Goal: Task Accomplishment & Management: Use online tool/utility

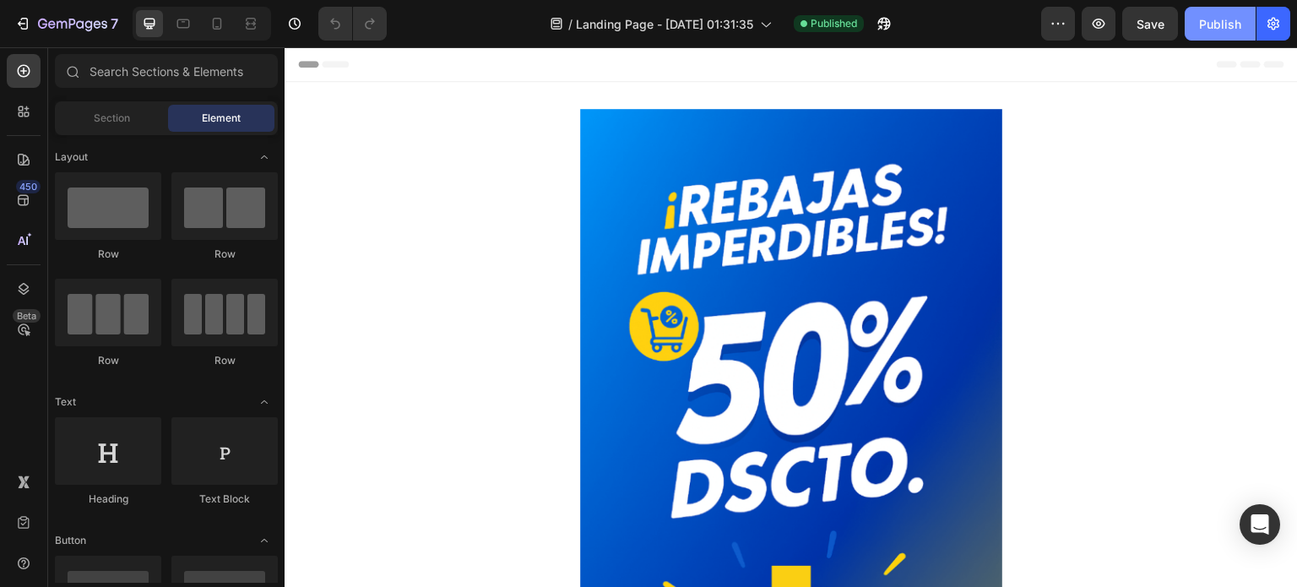
click at [1227, 27] on div "Publish" at bounding box center [1220, 24] width 42 height 18
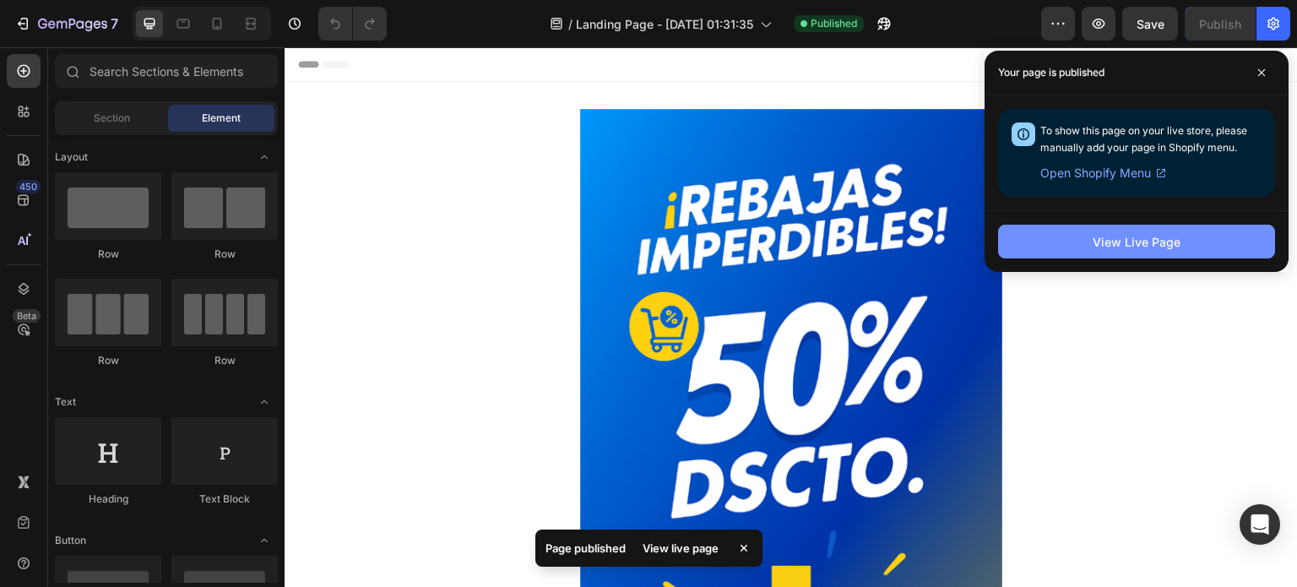
click at [1154, 236] on div "View Live Page" at bounding box center [1137, 242] width 88 height 18
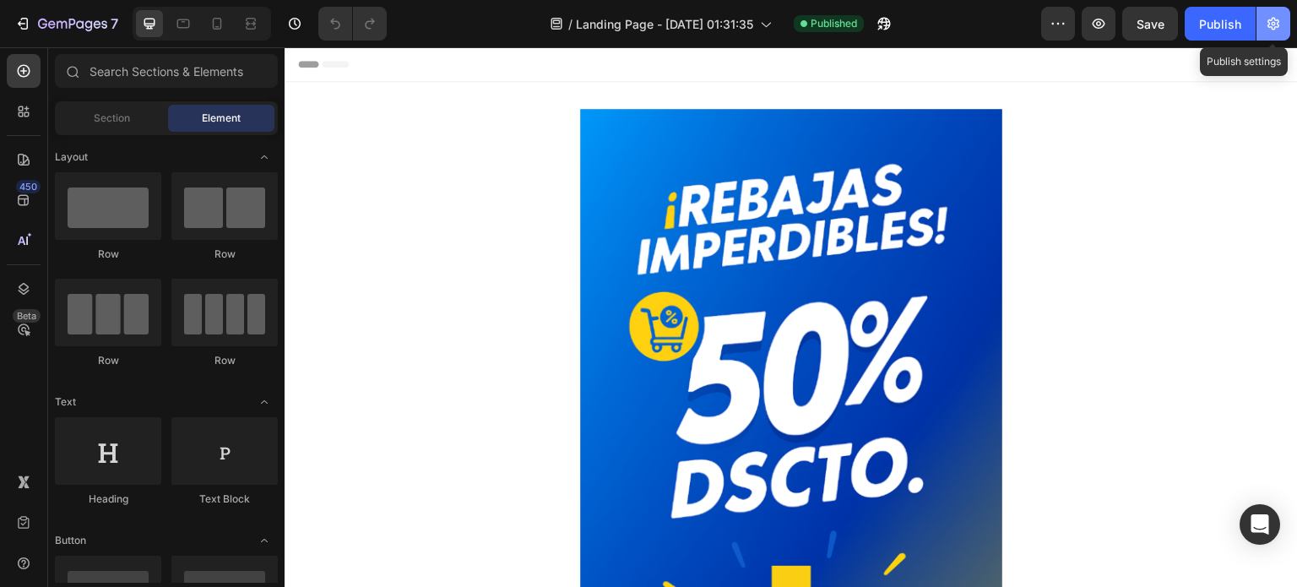
click at [1274, 21] on icon "button" at bounding box center [1273, 23] width 17 height 17
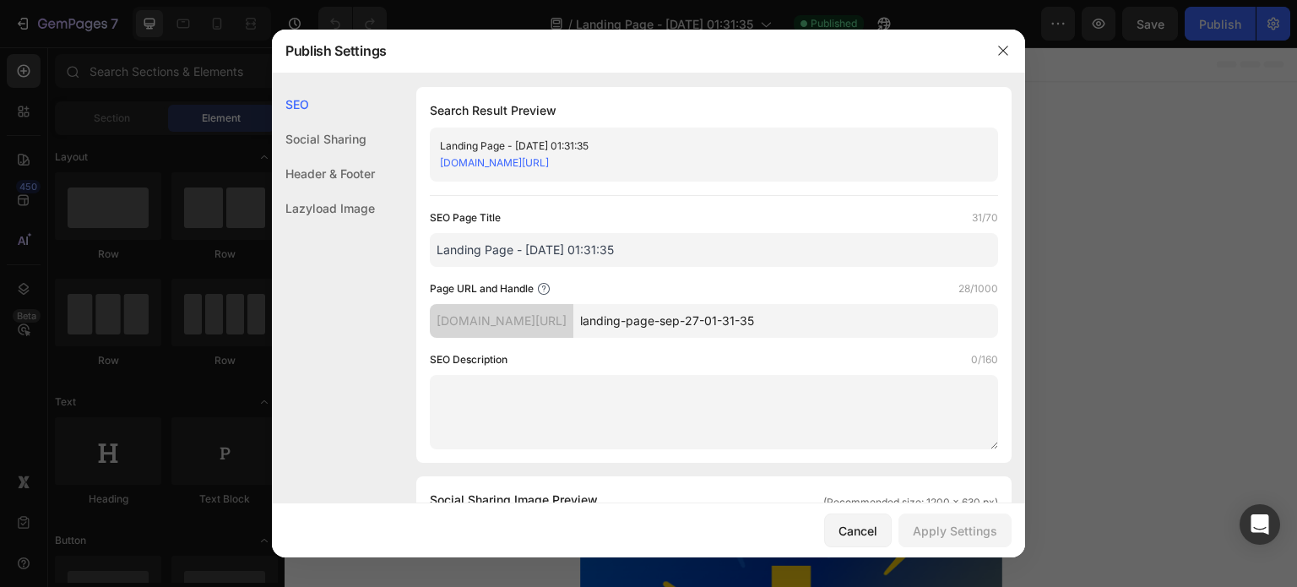
click at [330, 158] on div "Header & Footer" at bounding box center [323, 173] width 103 height 35
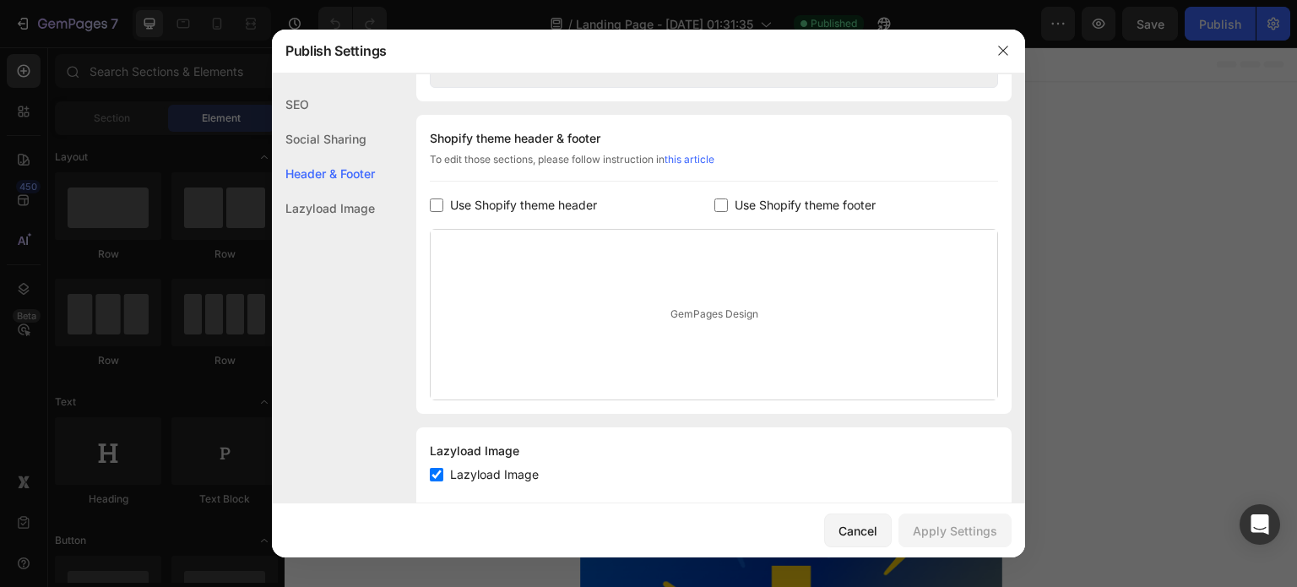
scroll to position [791, 0]
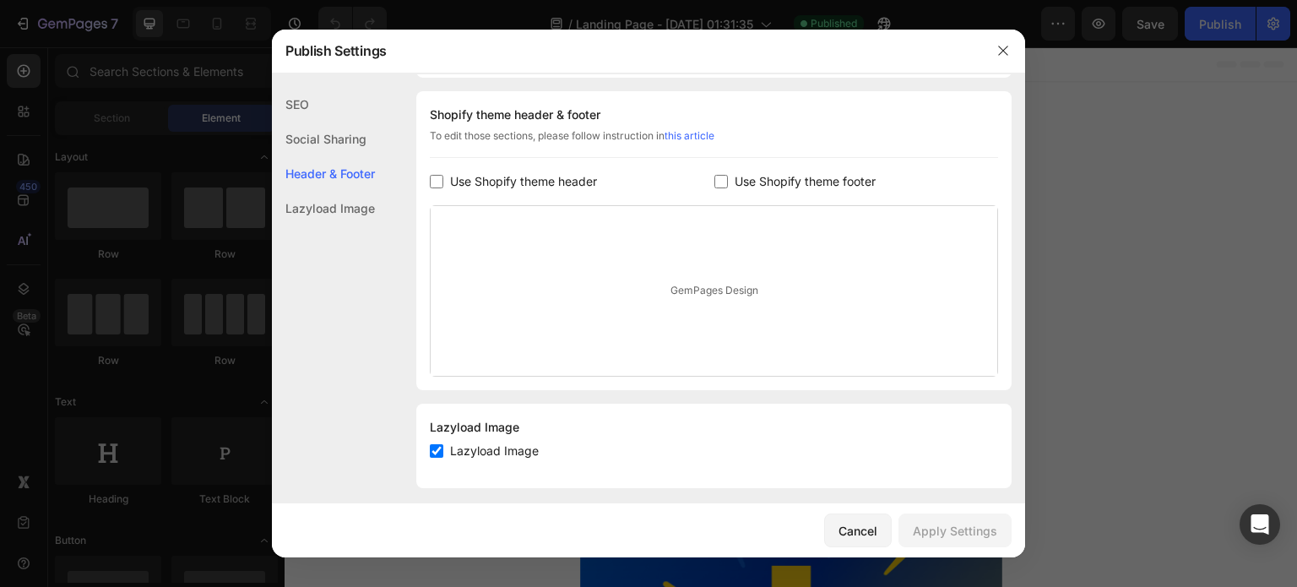
click at [475, 177] on span "Use Shopify theme header" at bounding box center [523, 181] width 147 height 20
checkbox input "true"
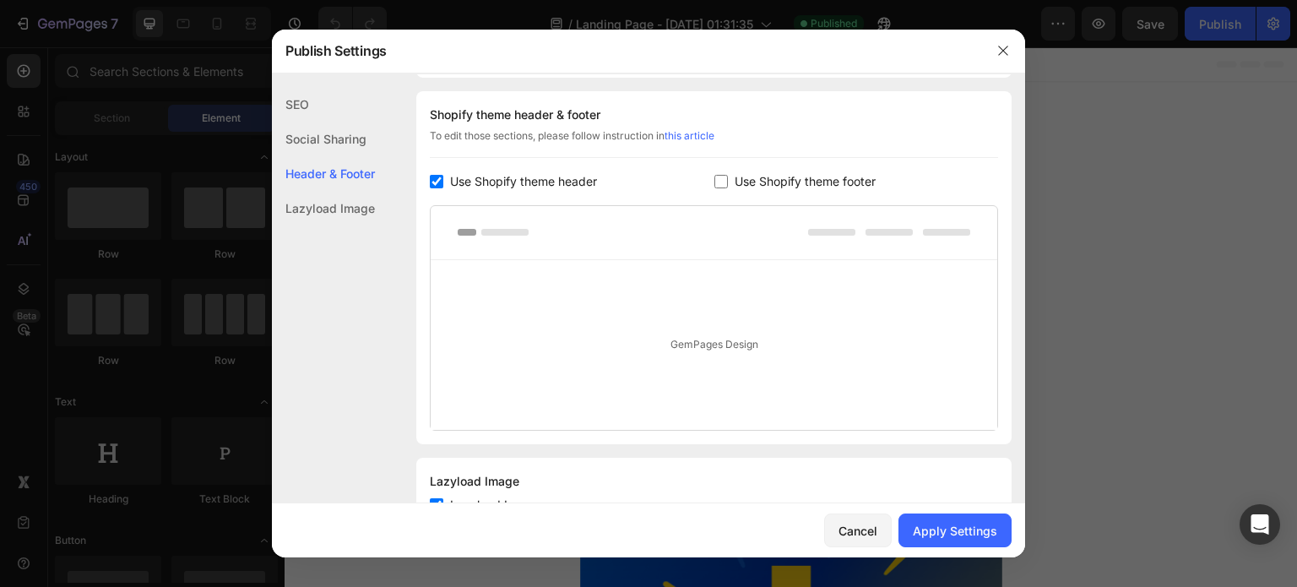
click at [748, 171] on span "Use Shopify theme footer" at bounding box center [805, 181] width 141 height 20
checkbox input "true"
click at [534, 177] on span "Use Shopify theme header" at bounding box center [523, 181] width 147 height 20
click at [696, 175] on div "Use Shopify theme header" at bounding box center [572, 181] width 285 height 20
checkbox input "true"
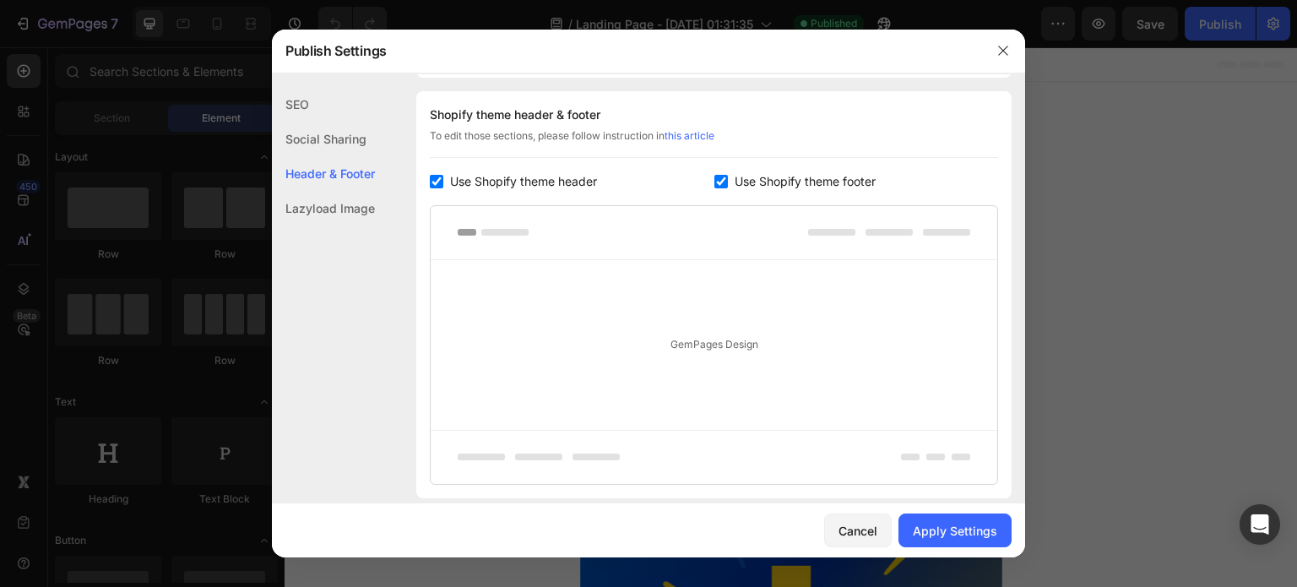
click at [715, 176] on input "checkbox" at bounding box center [722, 182] width 14 height 14
checkbox input "false"
click at [557, 176] on span "Use Shopify theme header" at bounding box center [523, 181] width 147 height 20
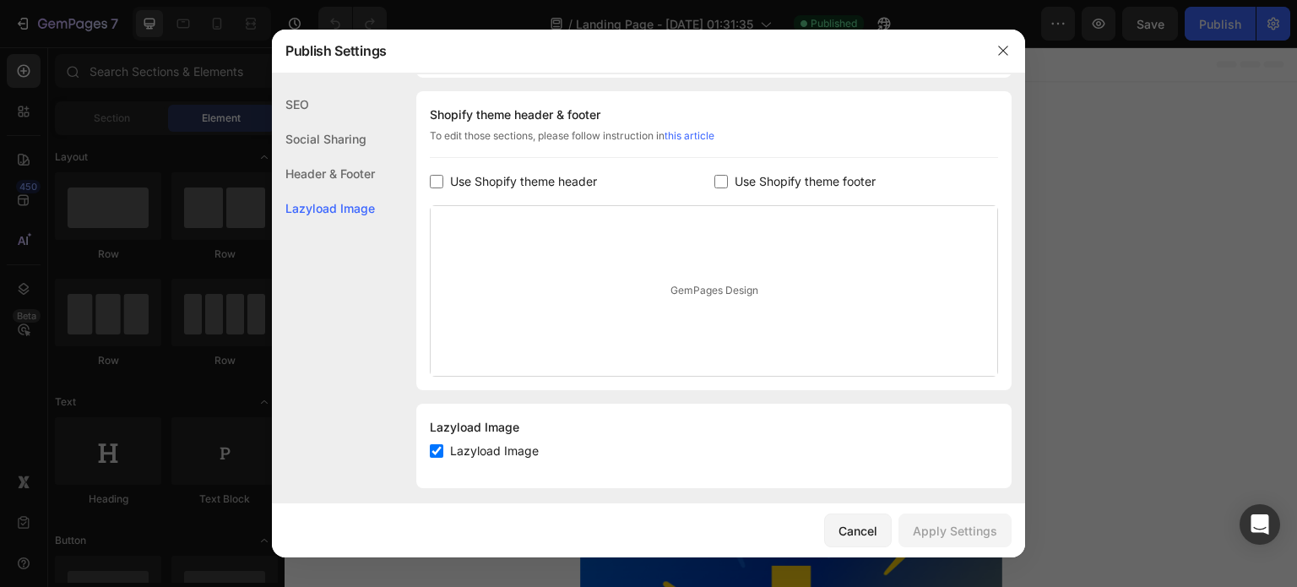
click at [544, 192] on div "Shopify theme header & footer To edit those sections, please follow instruction…" at bounding box center [713, 240] width 595 height 299
click at [550, 182] on span "Use Shopify theme header" at bounding box center [523, 181] width 147 height 20
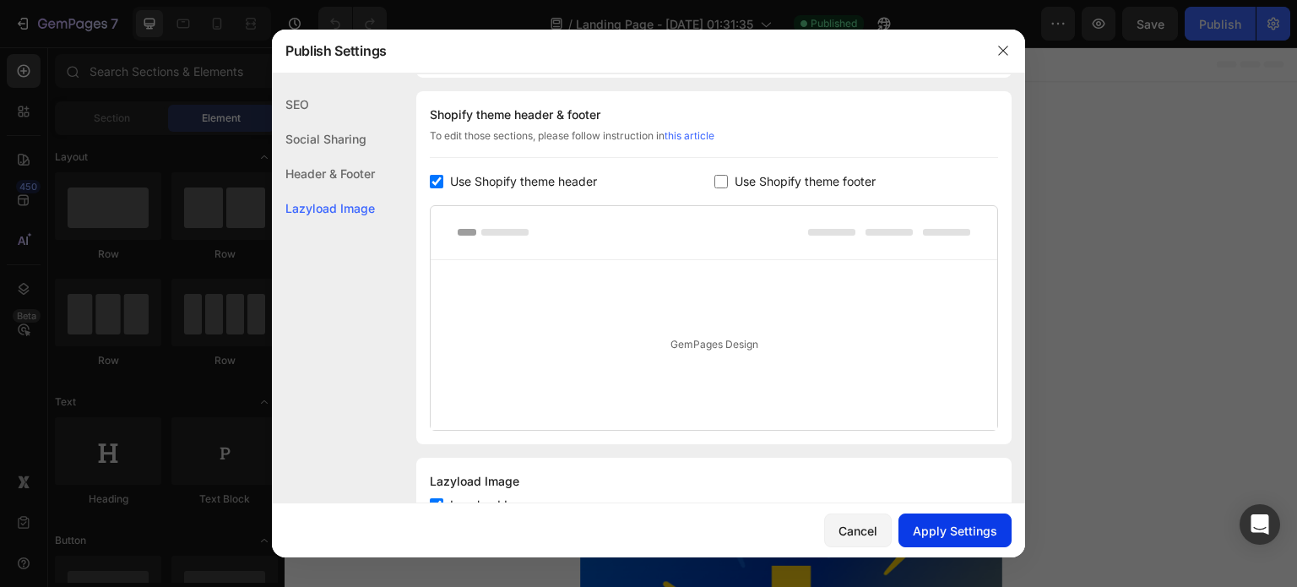
click at [937, 522] on div "Apply Settings" at bounding box center [955, 531] width 84 height 18
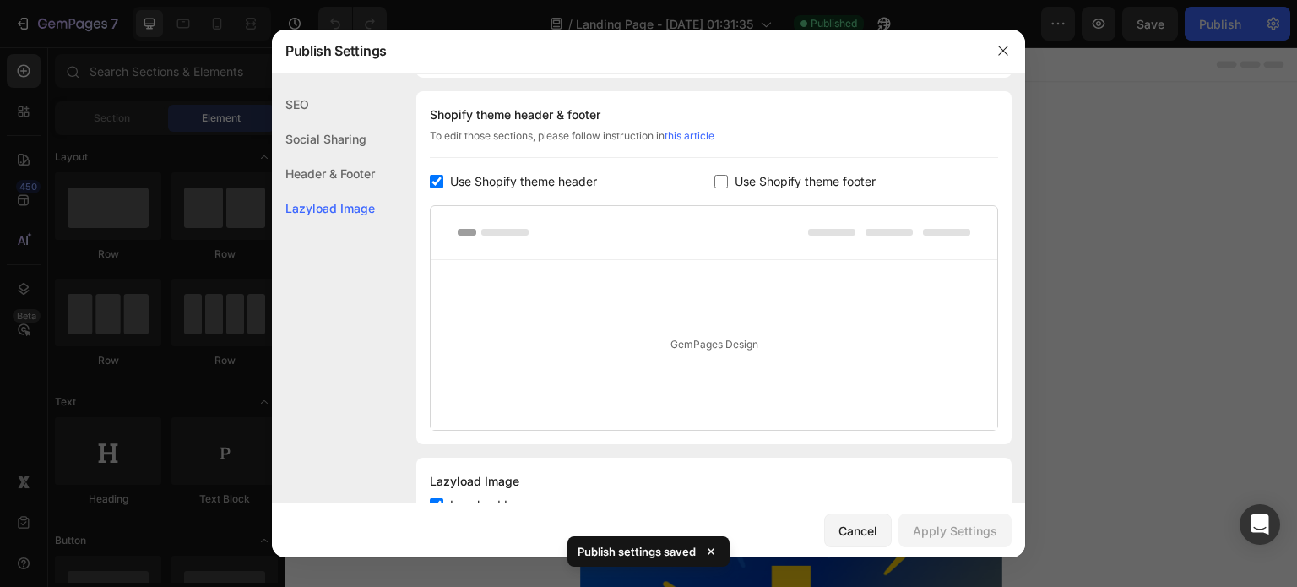
click at [518, 185] on span "Use Shopify theme header" at bounding box center [523, 181] width 147 height 20
checkbox input "false"
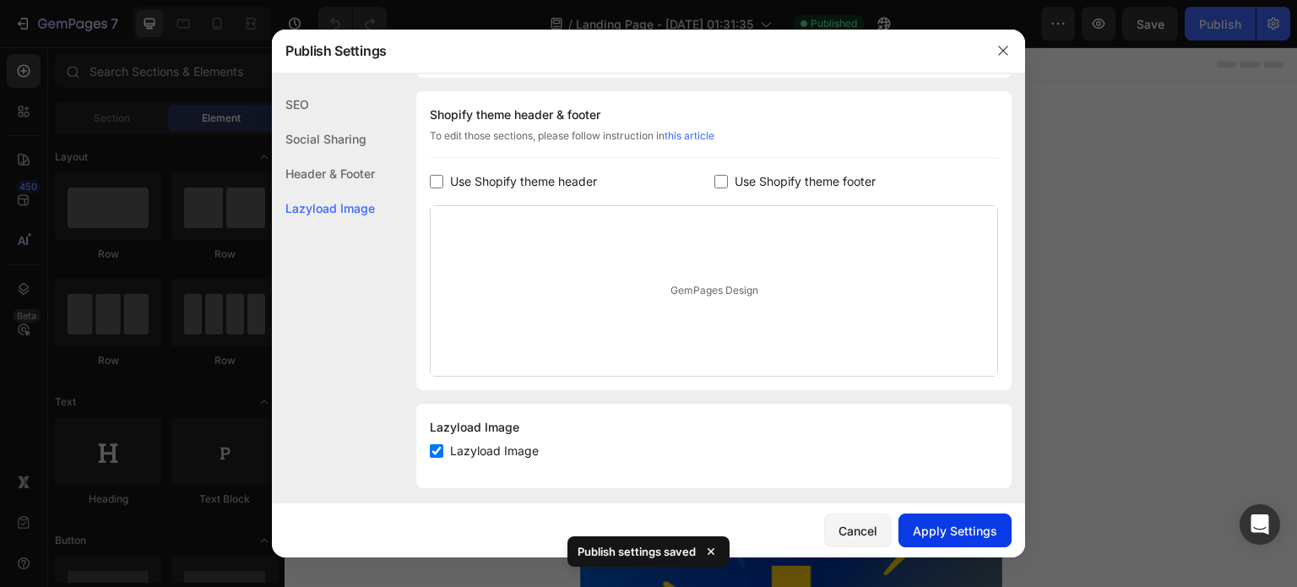
click at [999, 535] on button "Apply Settings" at bounding box center [955, 531] width 113 height 34
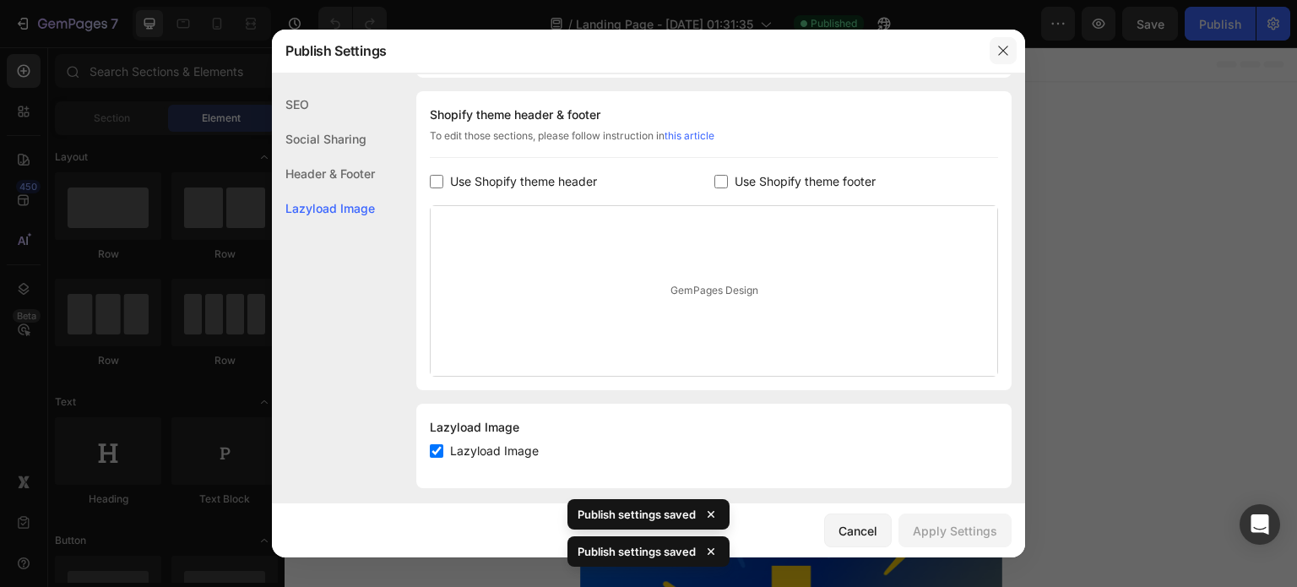
click at [1000, 44] on icon "button" at bounding box center [1004, 51] width 14 height 14
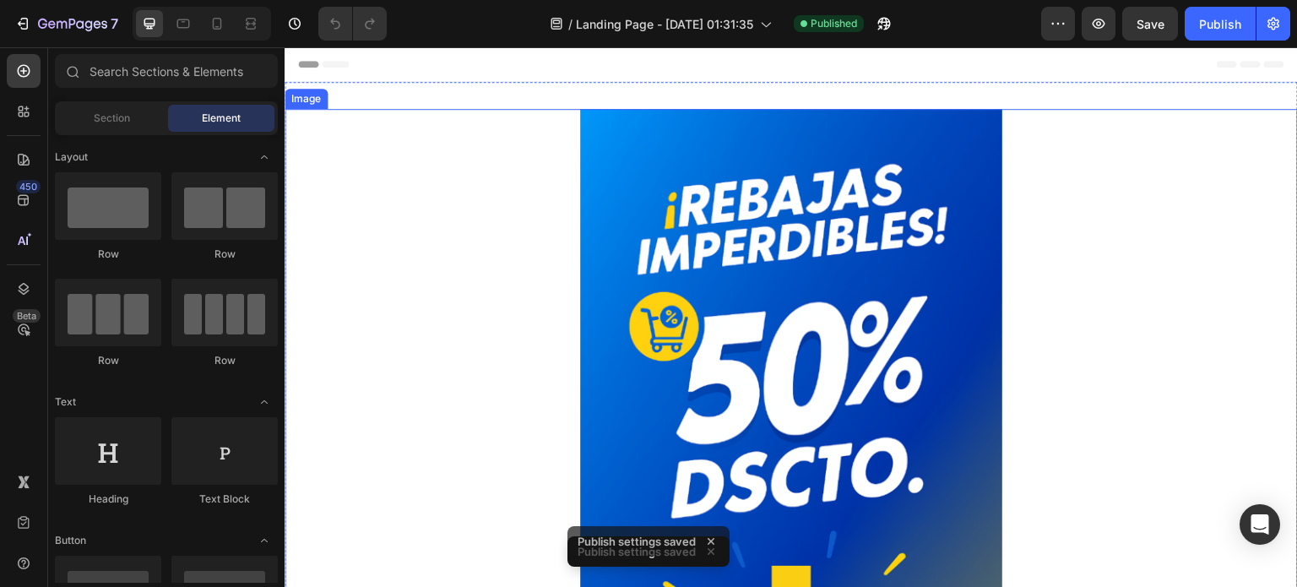
click at [506, 121] on link at bounding box center [792, 425] width 1014 height 633
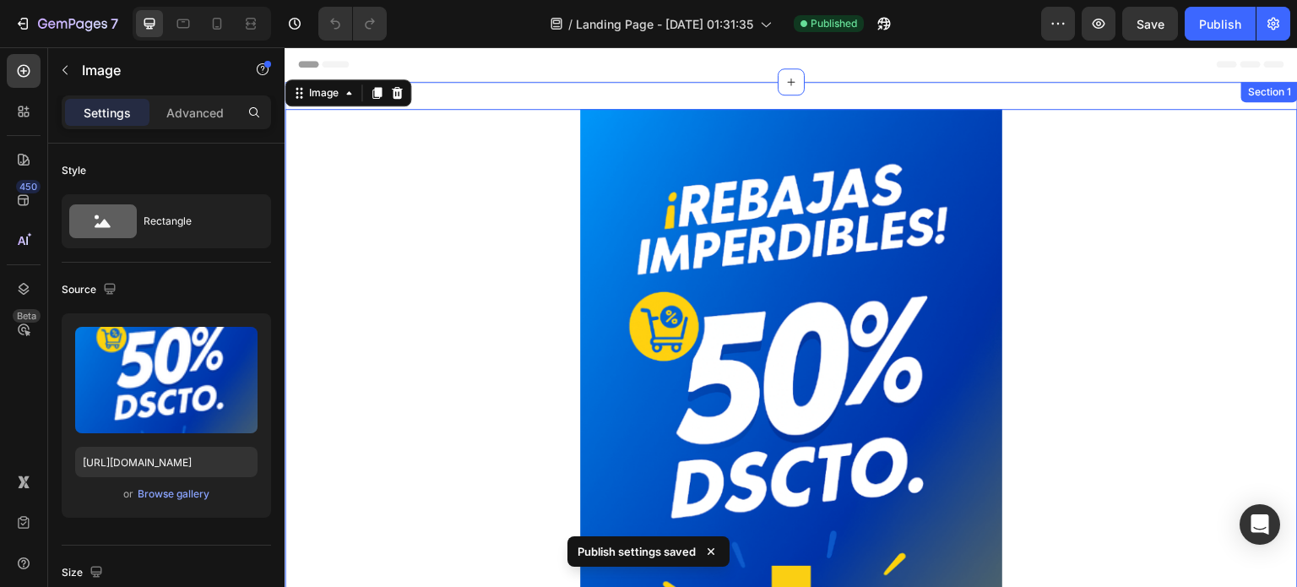
click at [533, 99] on div "Image 0 Continuar y realizar mi pedido Button Section 1" at bounding box center [792, 446] width 1014 height 728
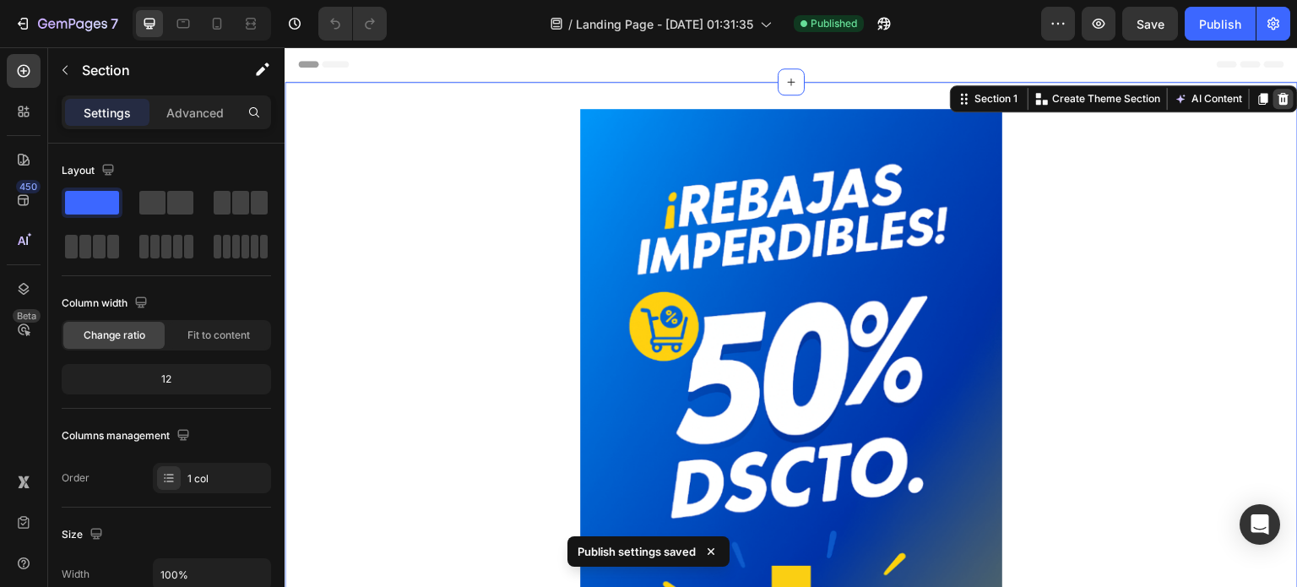
click at [1279, 99] on icon at bounding box center [1284, 99] width 11 height 12
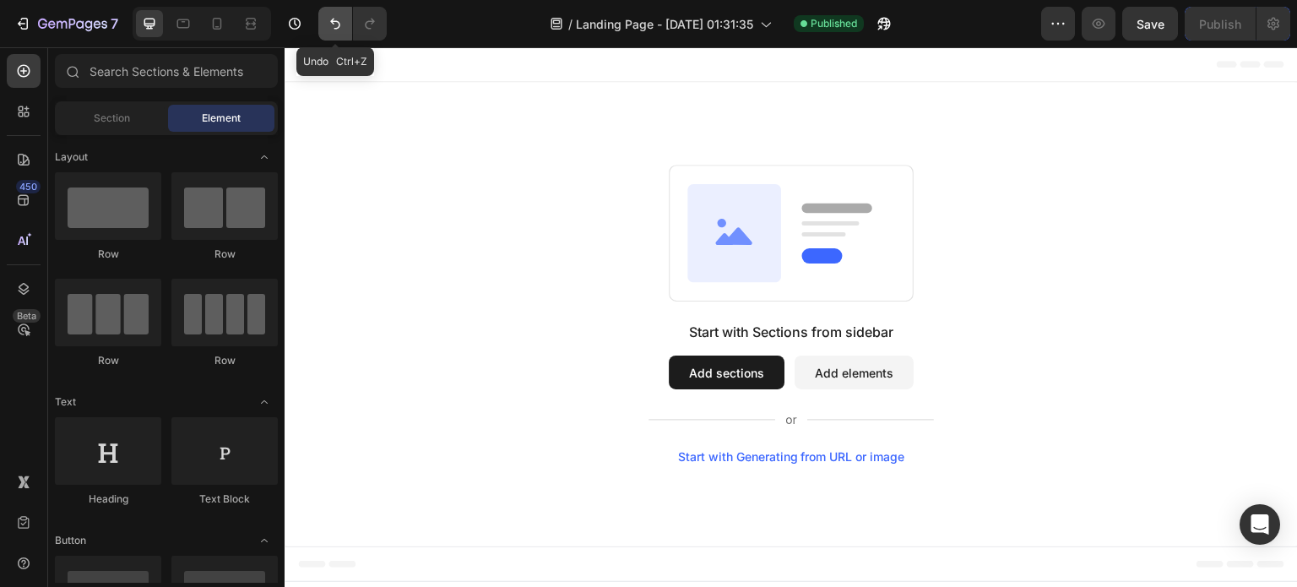
click at [336, 19] on icon "Undo/Redo" at bounding box center [335, 23] width 17 height 17
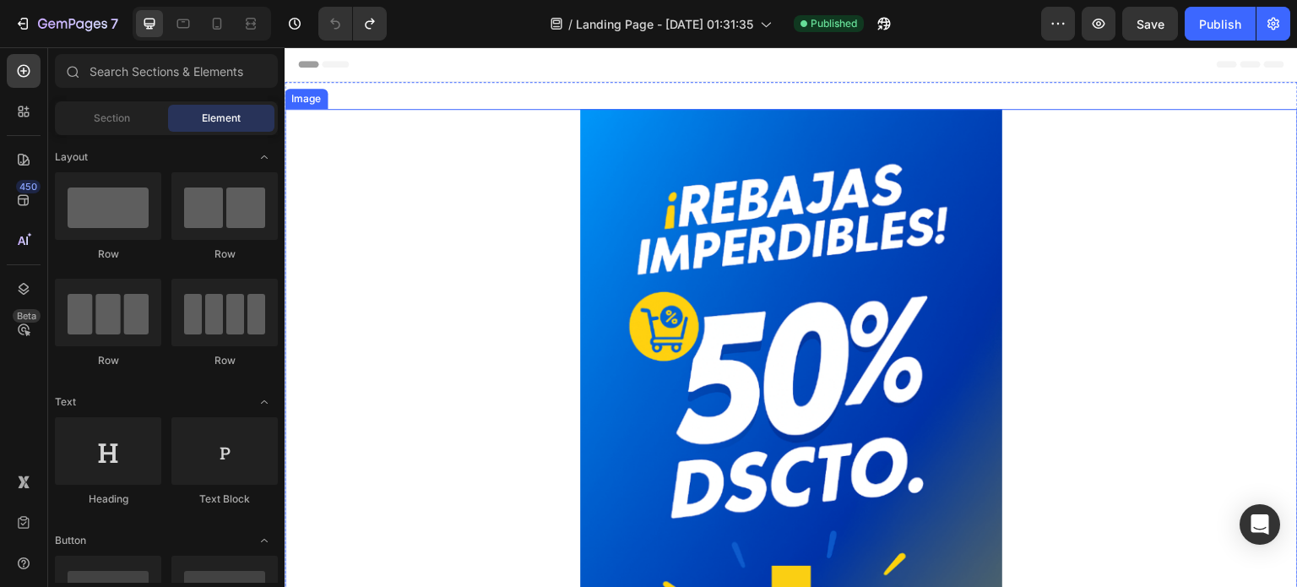
click at [522, 128] on link at bounding box center [792, 425] width 1014 height 633
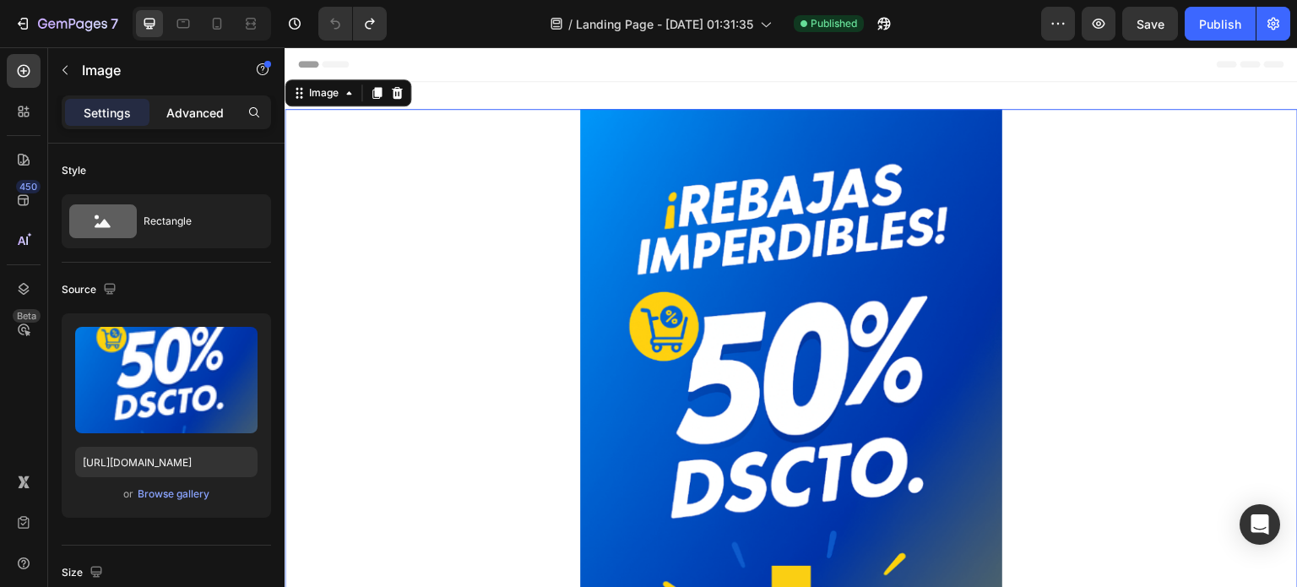
click at [200, 105] on p "Advanced" at bounding box center [194, 113] width 57 height 18
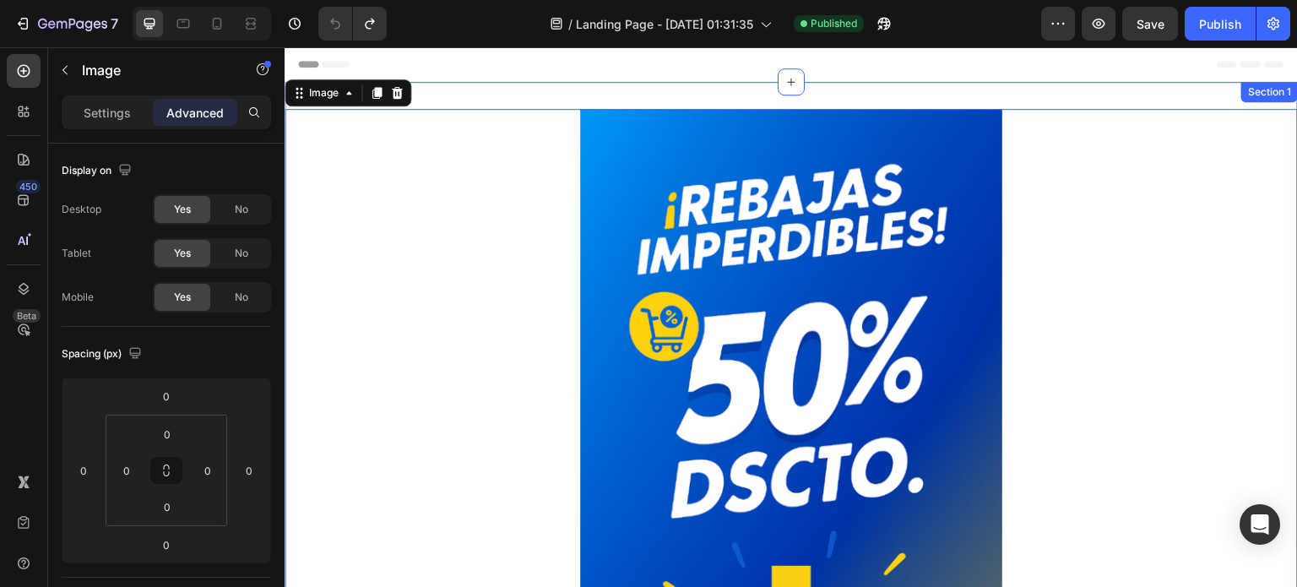
click at [619, 92] on div "Image 0 Continuar y realizar mi pedido Button Section 1" at bounding box center [792, 446] width 1014 height 728
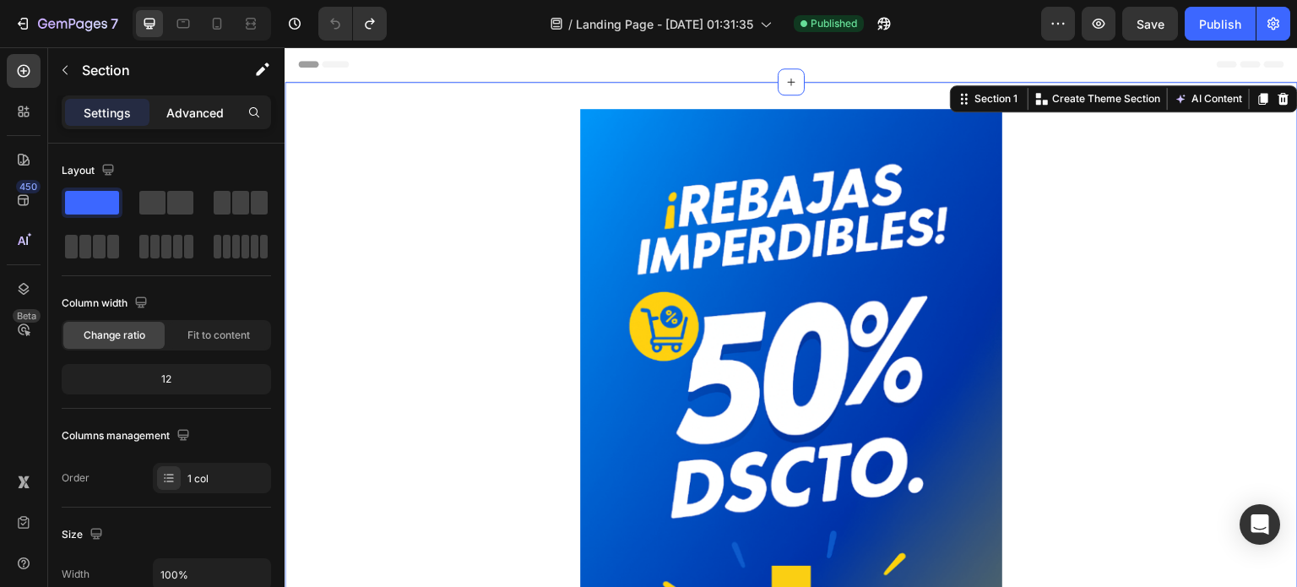
click at [171, 114] on p "Advanced" at bounding box center [194, 113] width 57 height 18
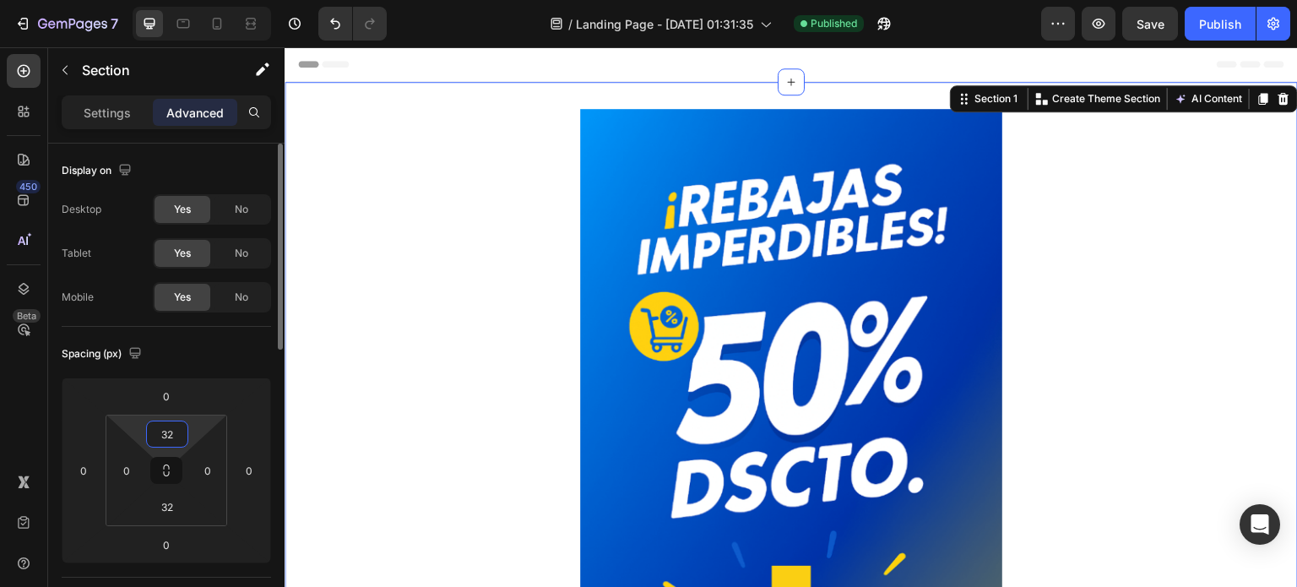
click at [170, 444] on input "32" at bounding box center [167, 433] width 34 height 25
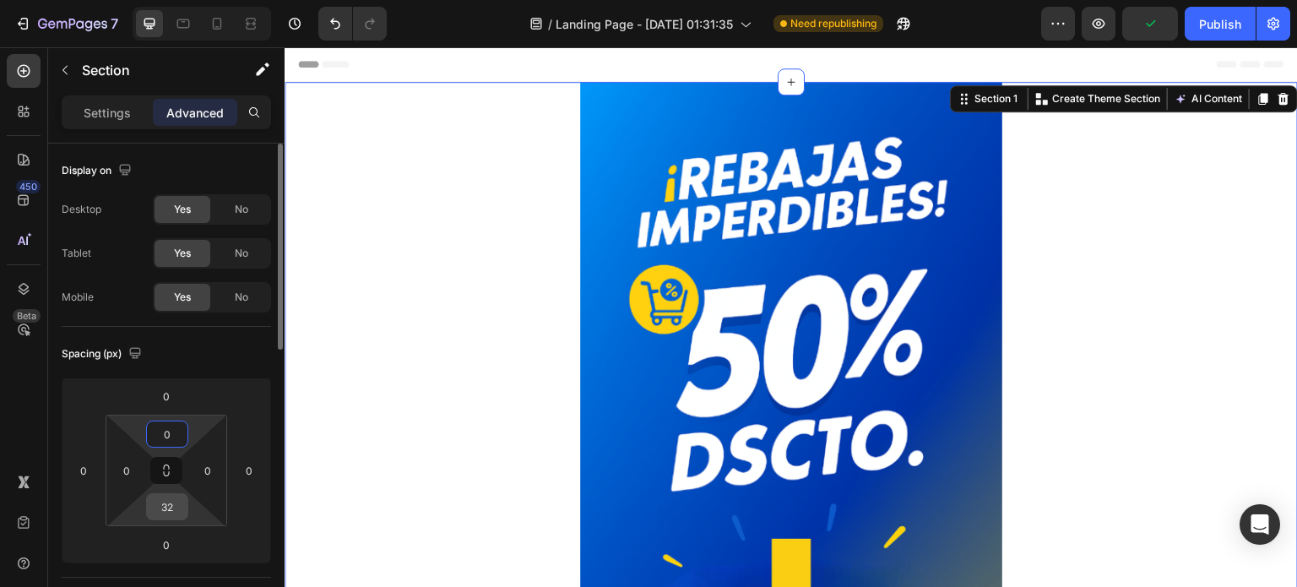
type input "0"
click at [179, 509] on input "32" at bounding box center [167, 506] width 34 height 25
type input "0"
click at [465, 258] on link at bounding box center [792, 398] width 1014 height 633
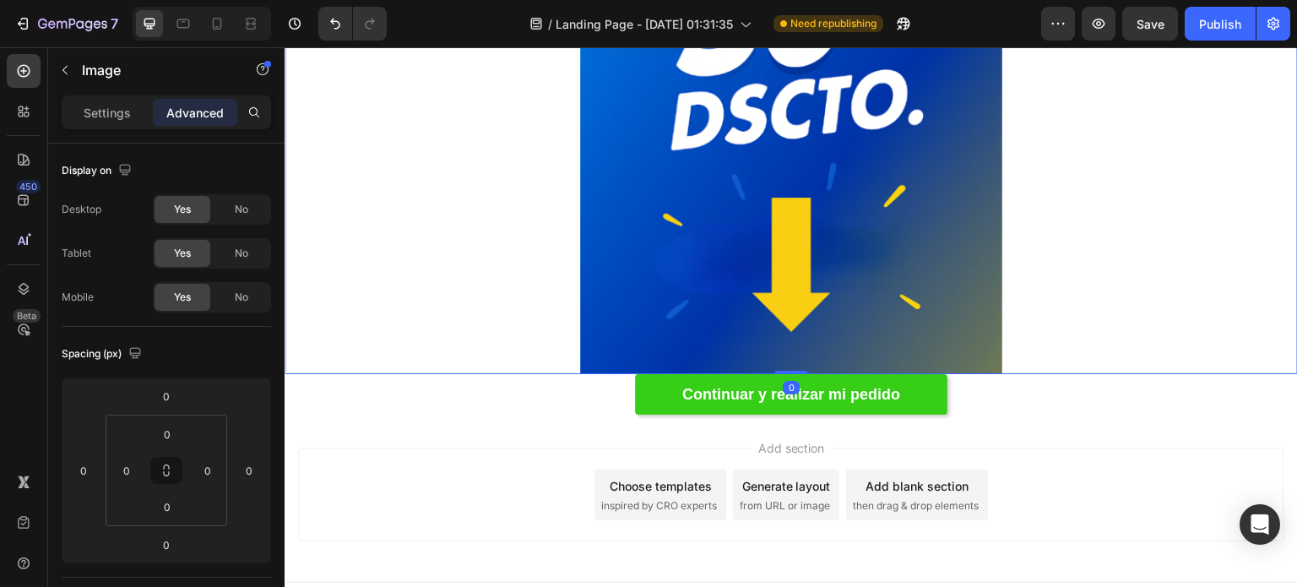
scroll to position [371, 0]
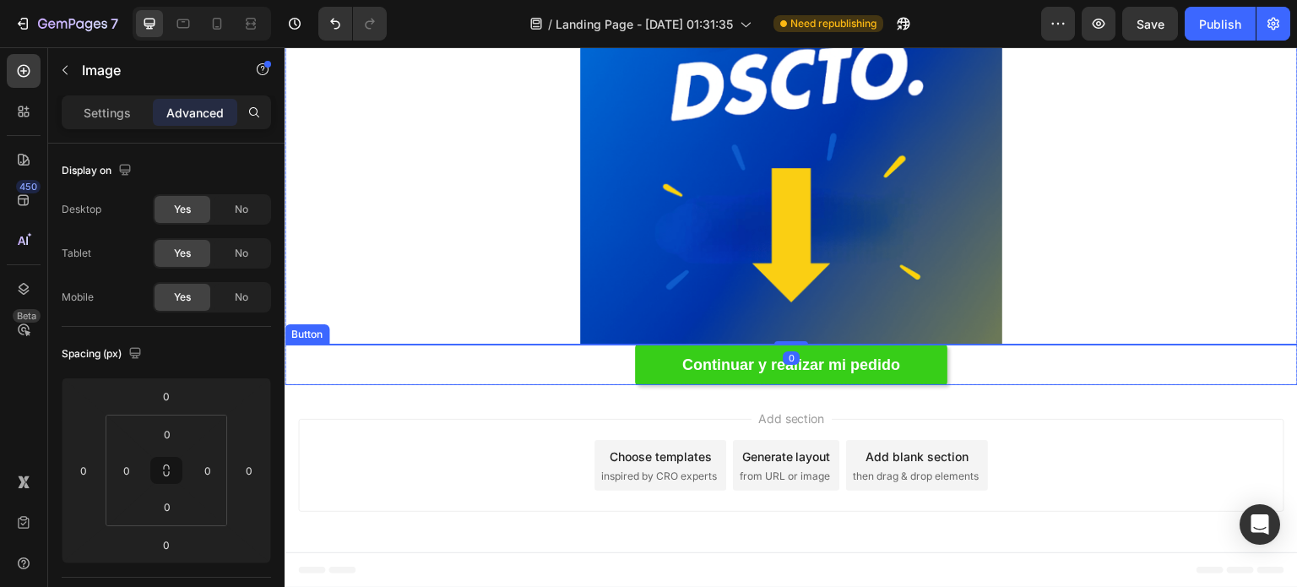
click at [990, 380] on div "Continuar y realizar mi pedido Button" at bounding box center [792, 365] width 1014 height 41
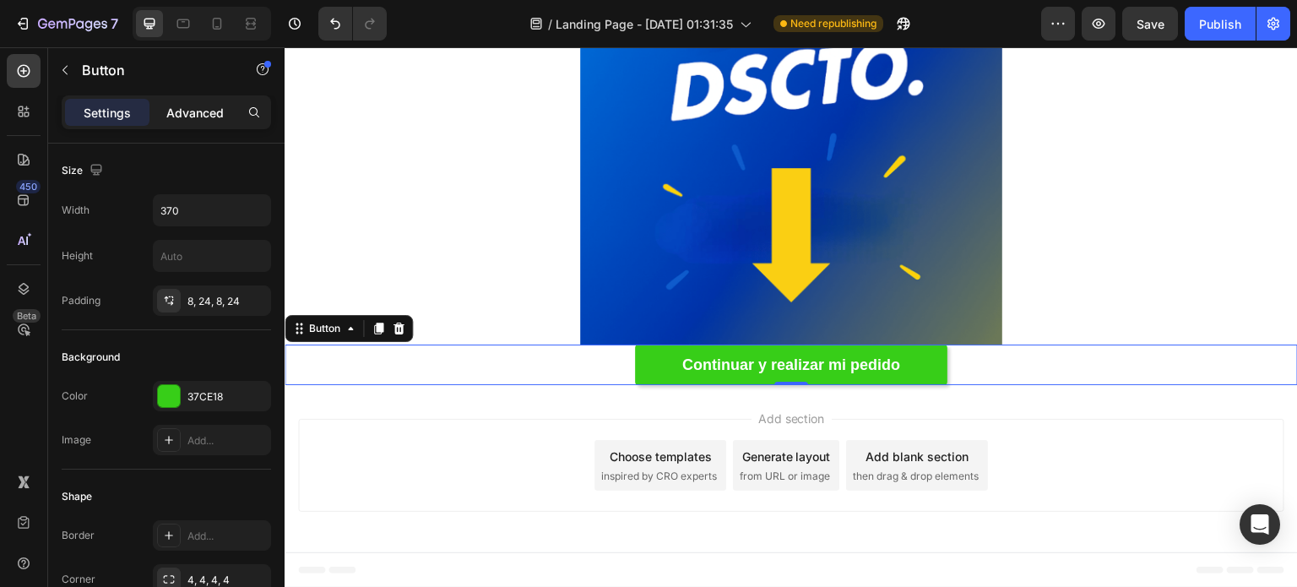
click at [197, 121] on div "Advanced" at bounding box center [195, 112] width 84 height 27
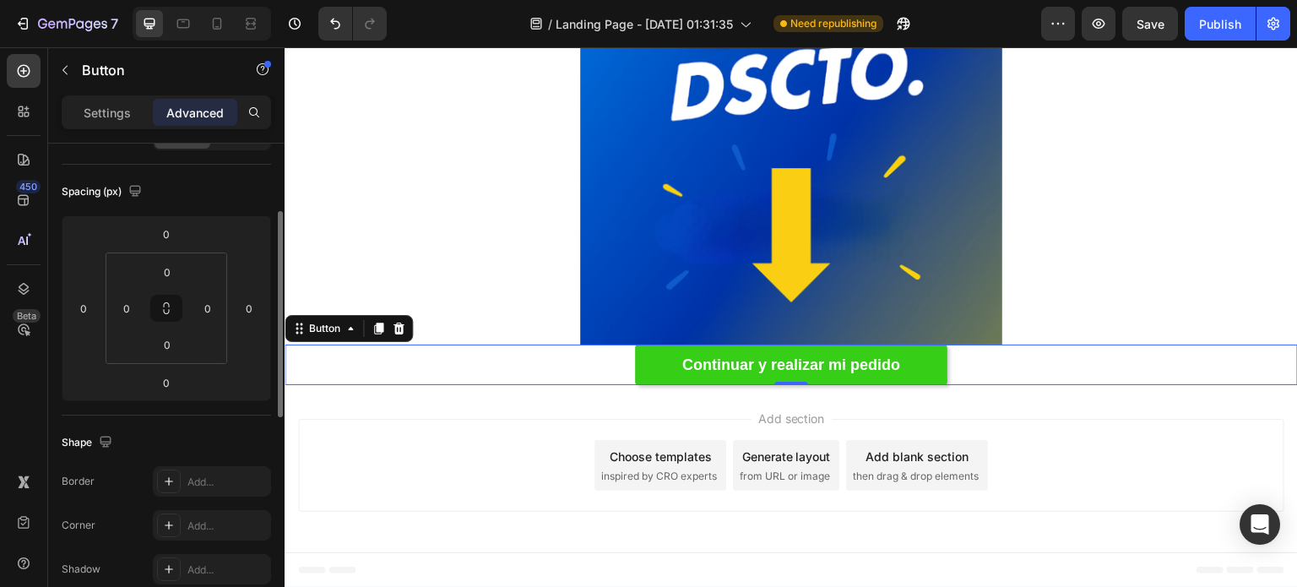
scroll to position [370, 0]
click at [530, 410] on div "Add section Choose templates inspired by CRO experts Generate layout from URL o…" at bounding box center [792, 469] width 1014 height 167
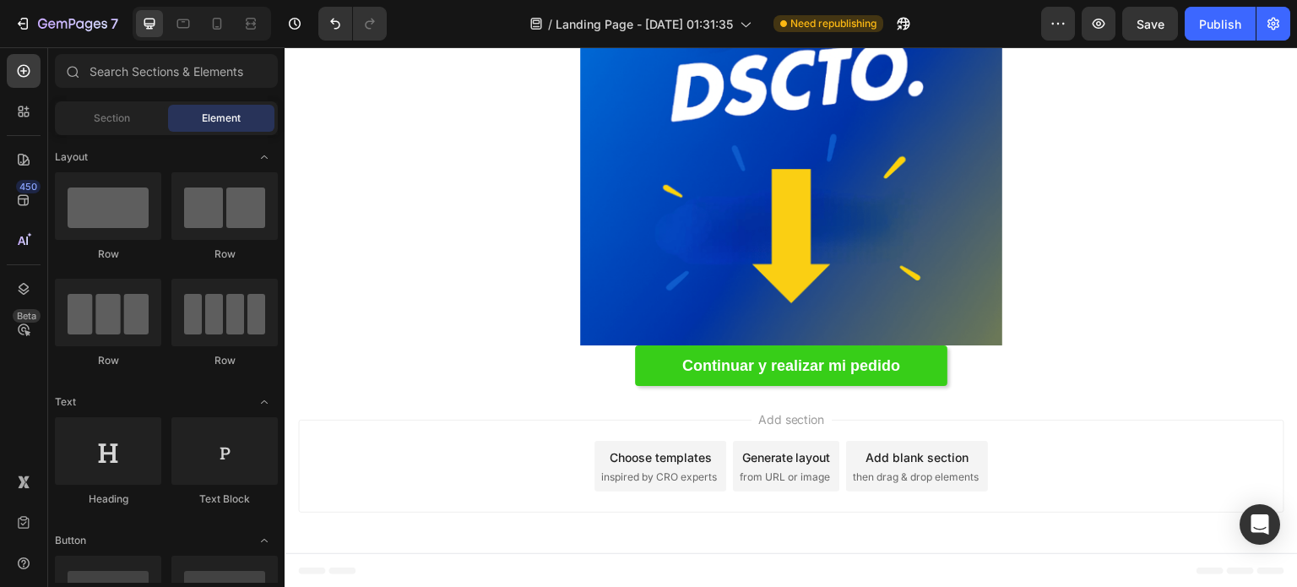
click at [573, 372] on div "Continuar y realizar mi pedido Button" at bounding box center [792, 365] width 1014 height 41
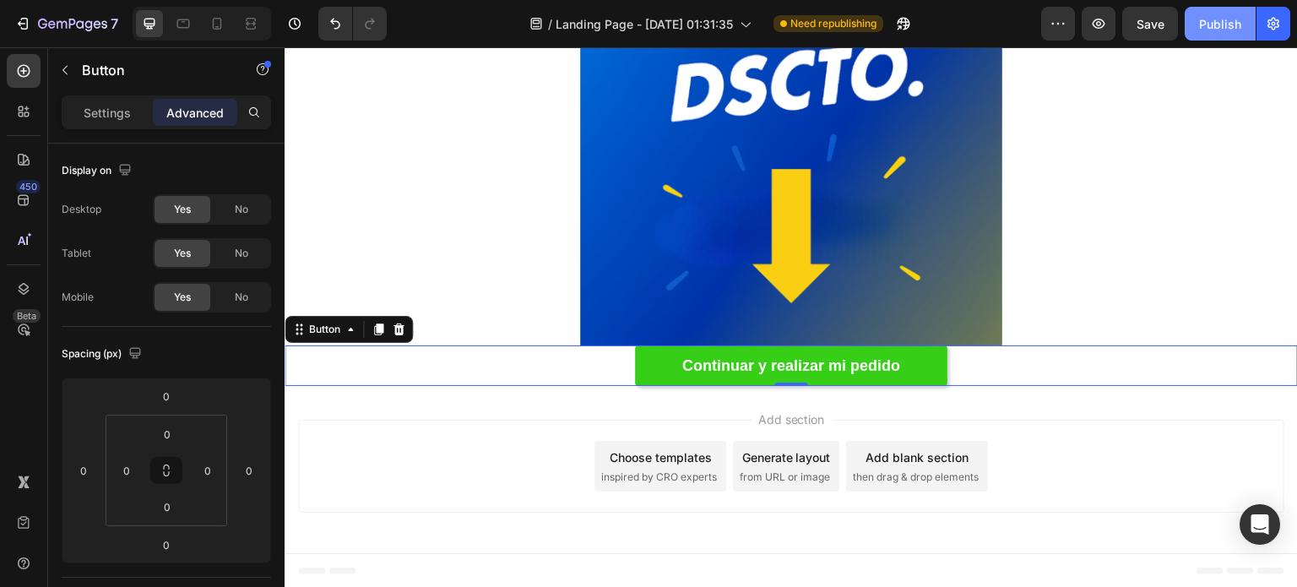
click at [1219, 12] on button "Publish" at bounding box center [1220, 24] width 71 height 34
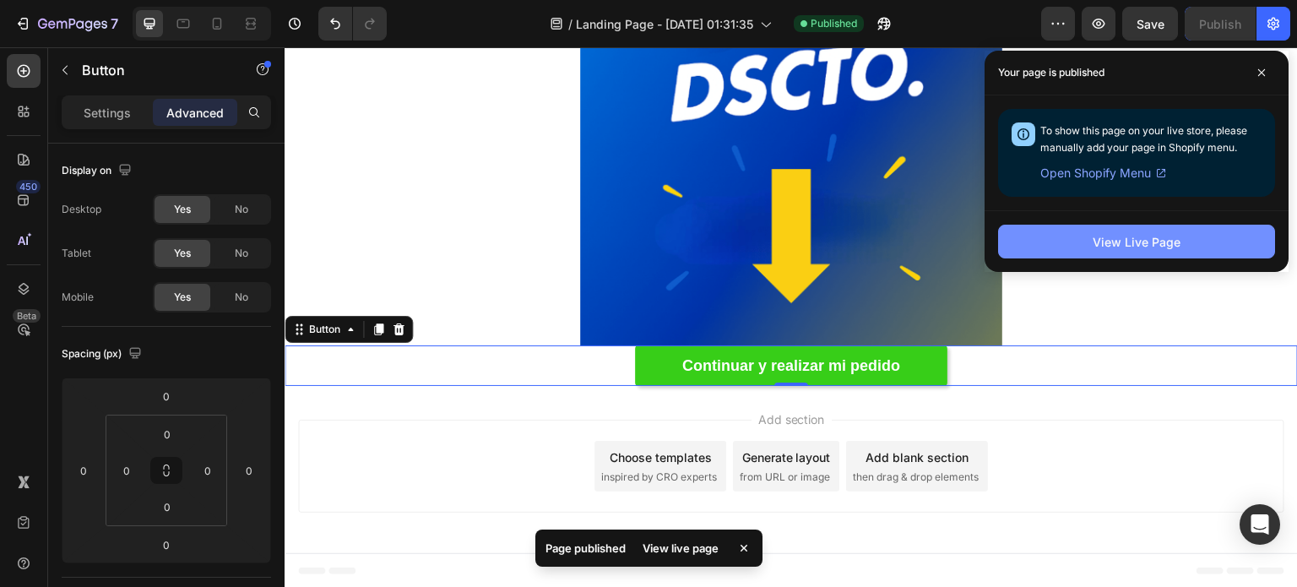
click at [1166, 244] on div "View Live Page" at bounding box center [1137, 242] width 88 height 18
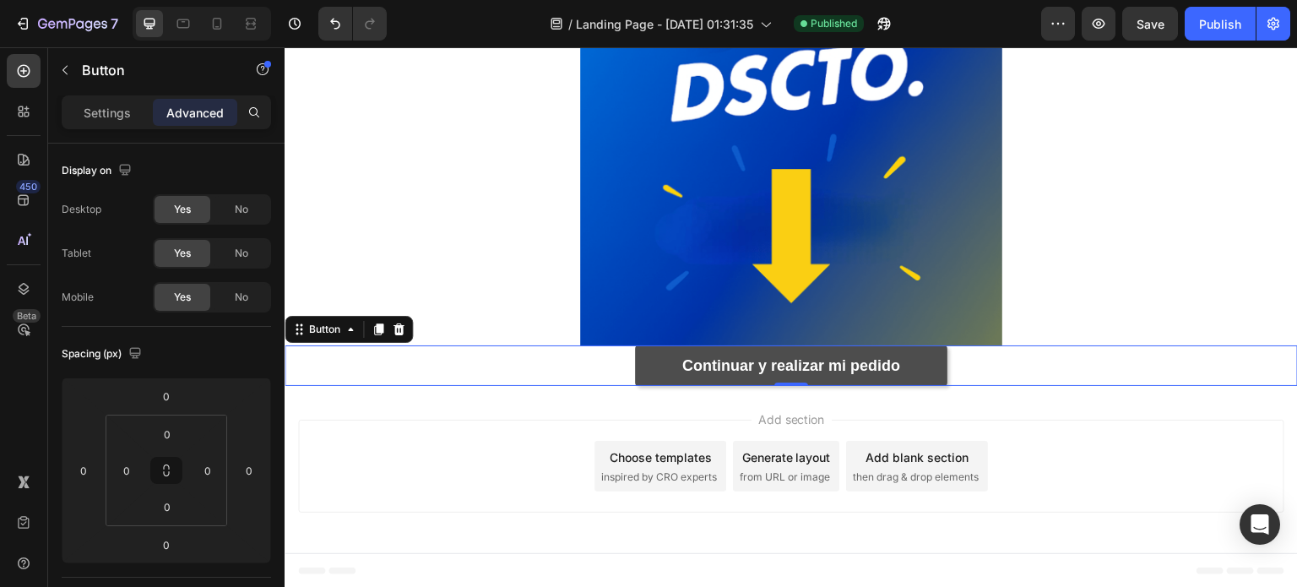
click at [650, 363] on link "Continuar y realizar mi pedido" at bounding box center [791, 365] width 312 height 41
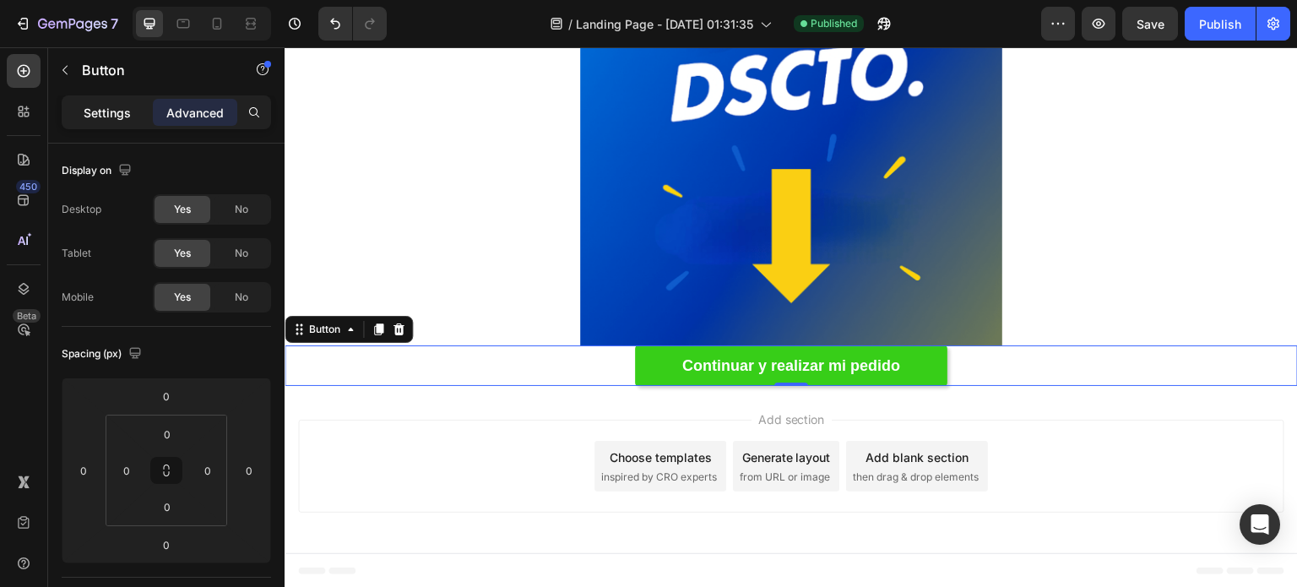
click at [111, 111] on p "Settings" at bounding box center [107, 113] width 47 height 18
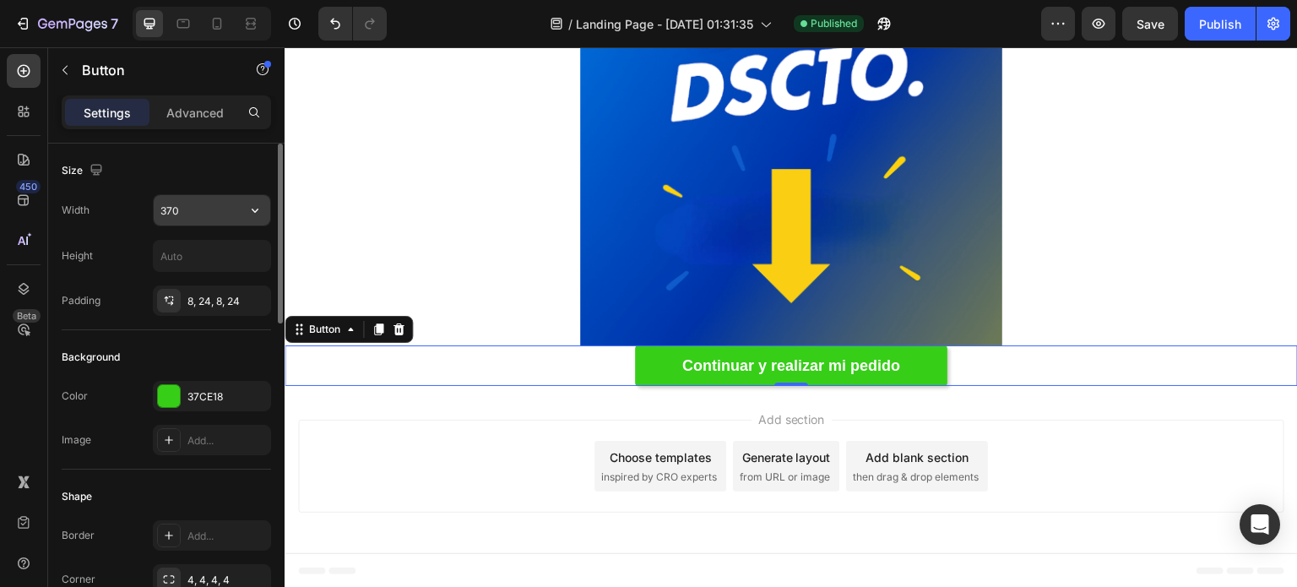
click at [216, 209] on input "370" at bounding box center [212, 210] width 117 height 30
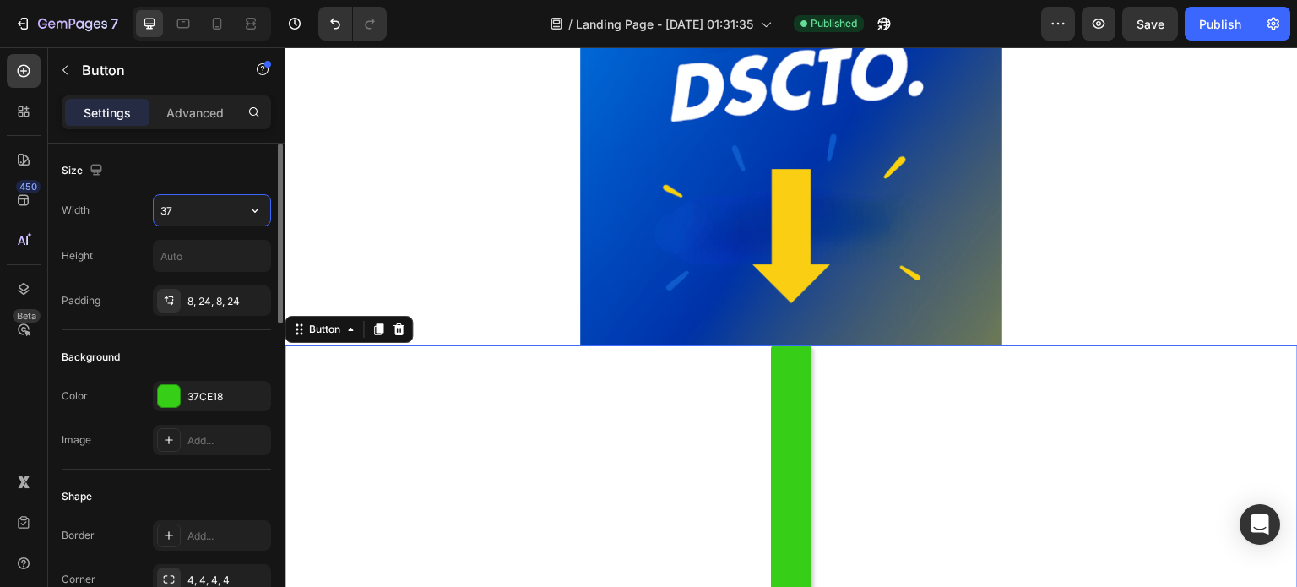
type input "370"
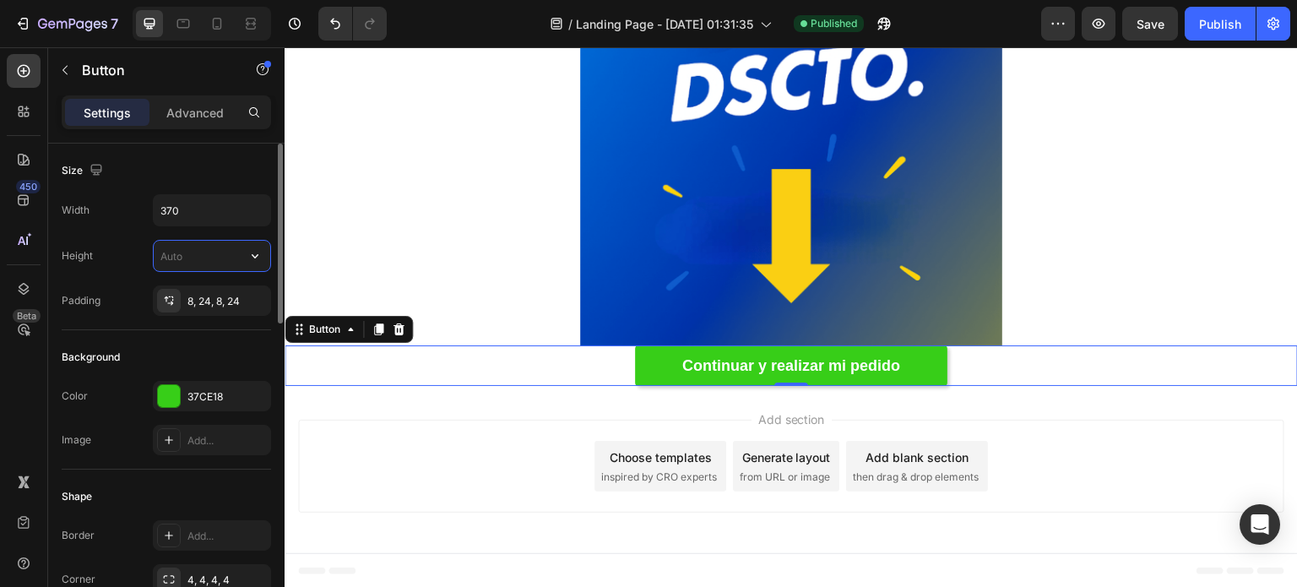
click at [215, 251] on input "text" at bounding box center [212, 256] width 117 height 30
type input "2"
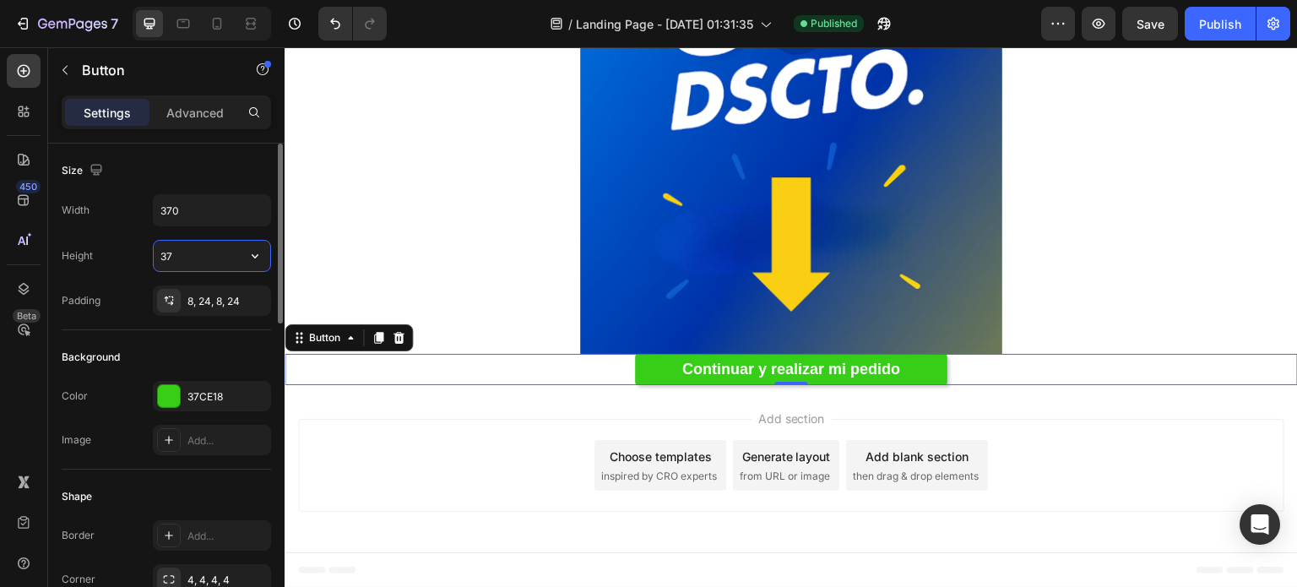
type input "3"
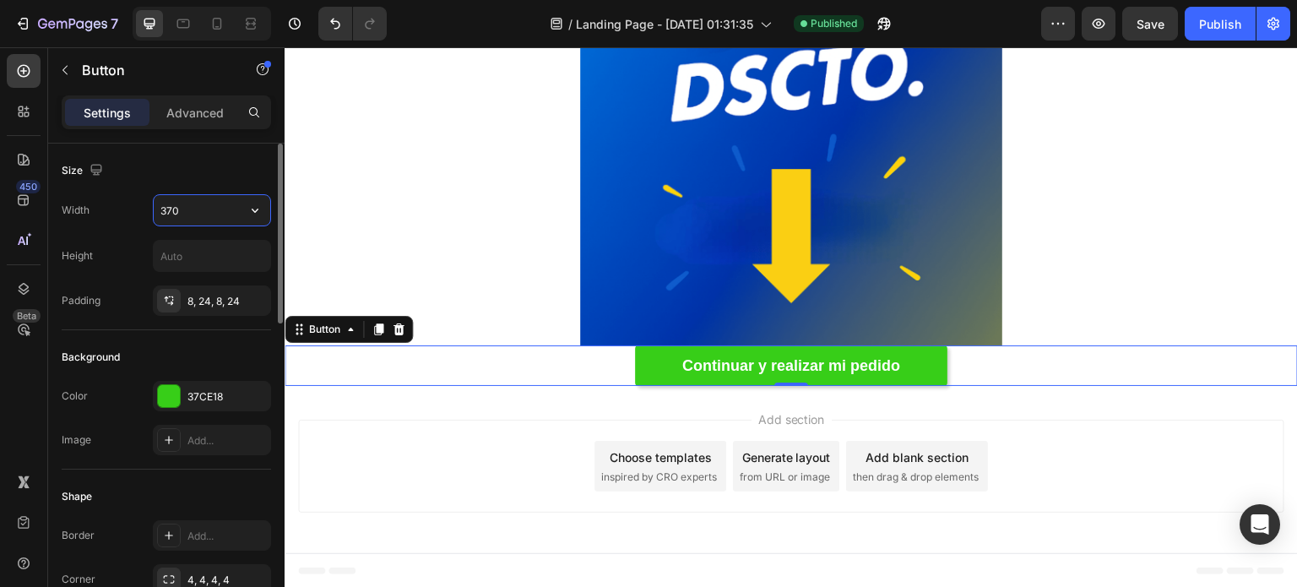
click at [237, 215] on input "370" at bounding box center [212, 210] width 117 height 30
click at [1203, 22] on div "Publish" at bounding box center [1220, 24] width 42 height 18
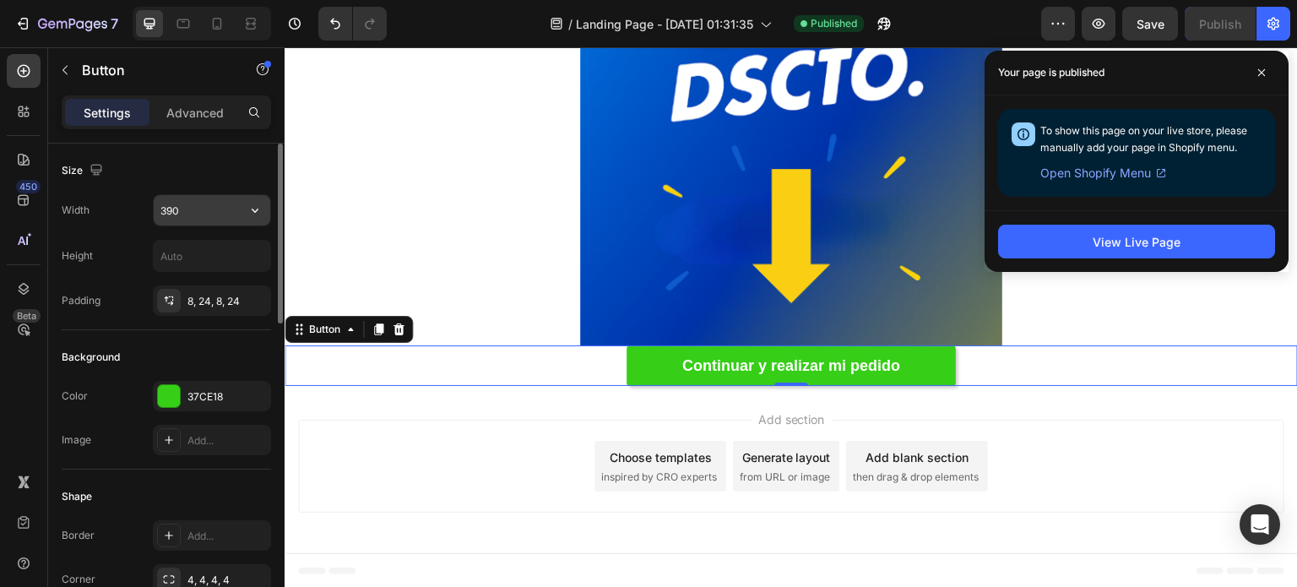
click at [192, 203] on input "390" at bounding box center [212, 210] width 117 height 30
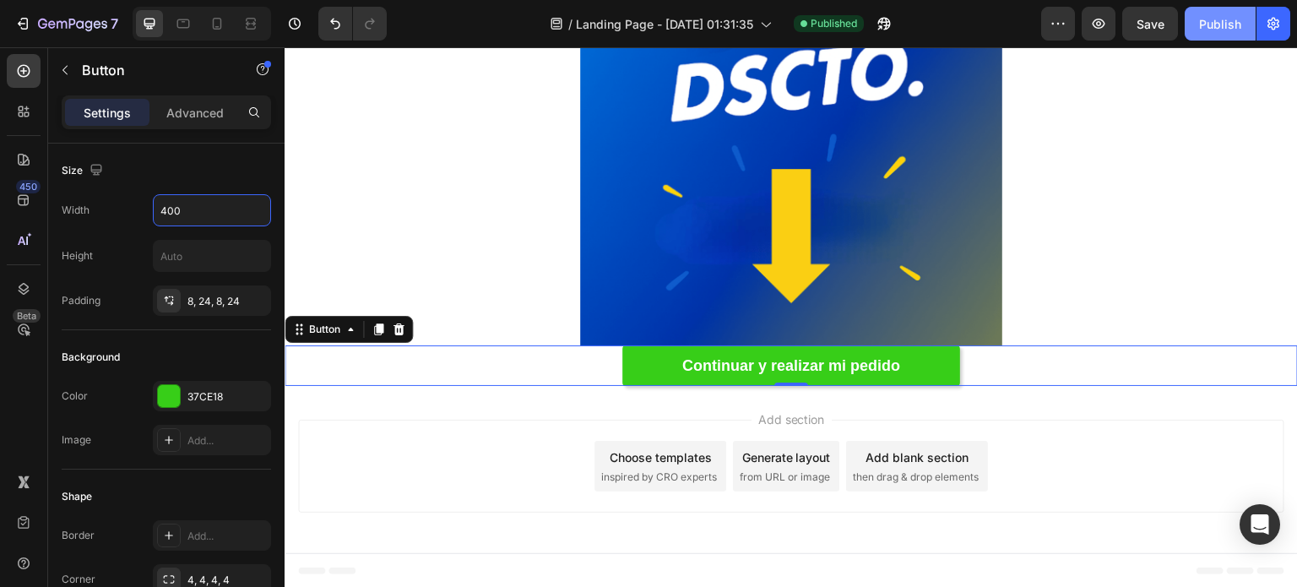
click at [1221, 24] on div "Publish" at bounding box center [1220, 24] width 42 height 18
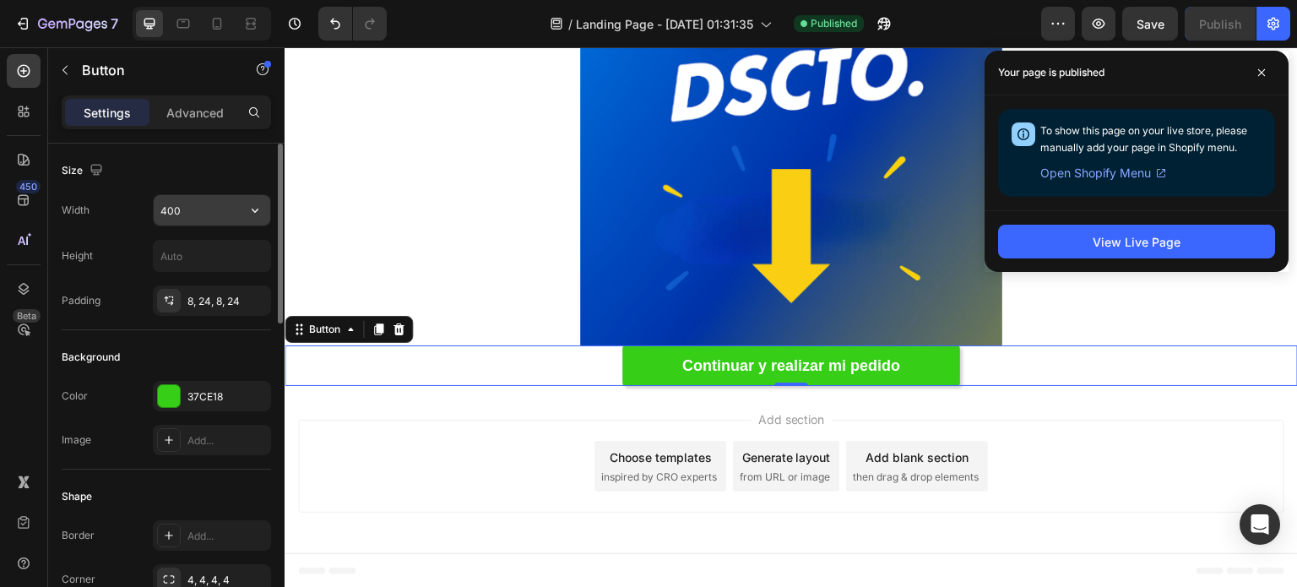
click at [193, 213] on input "400" at bounding box center [212, 210] width 117 height 30
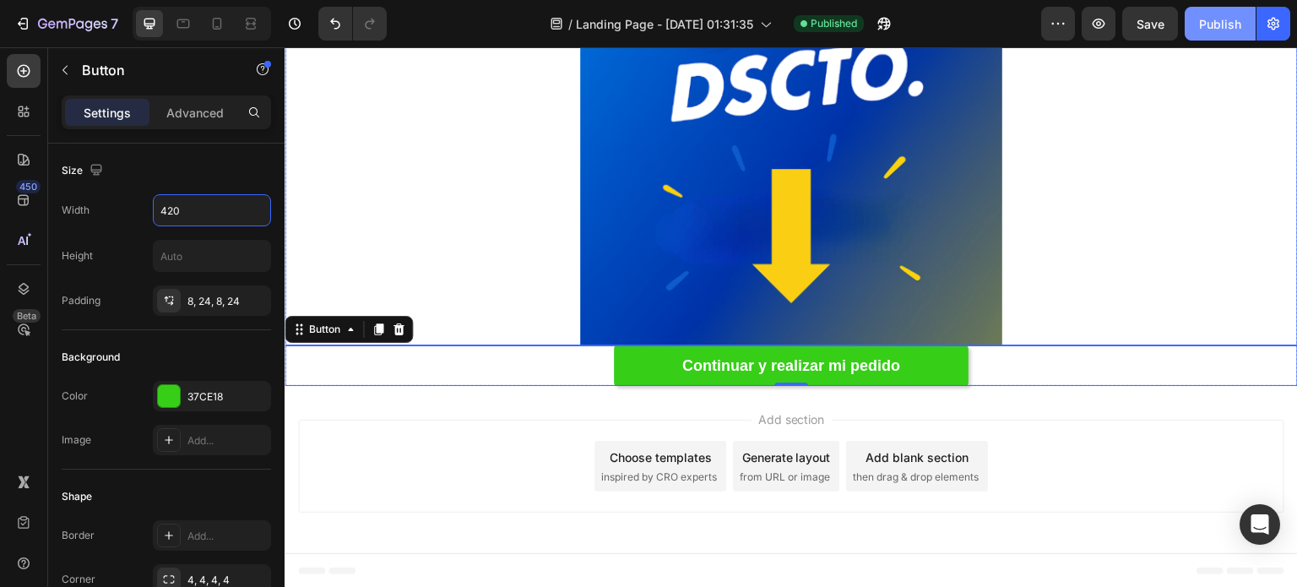
type input "420"
click at [1243, 26] on button "Publish" at bounding box center [1220, 24] width 71 height 34
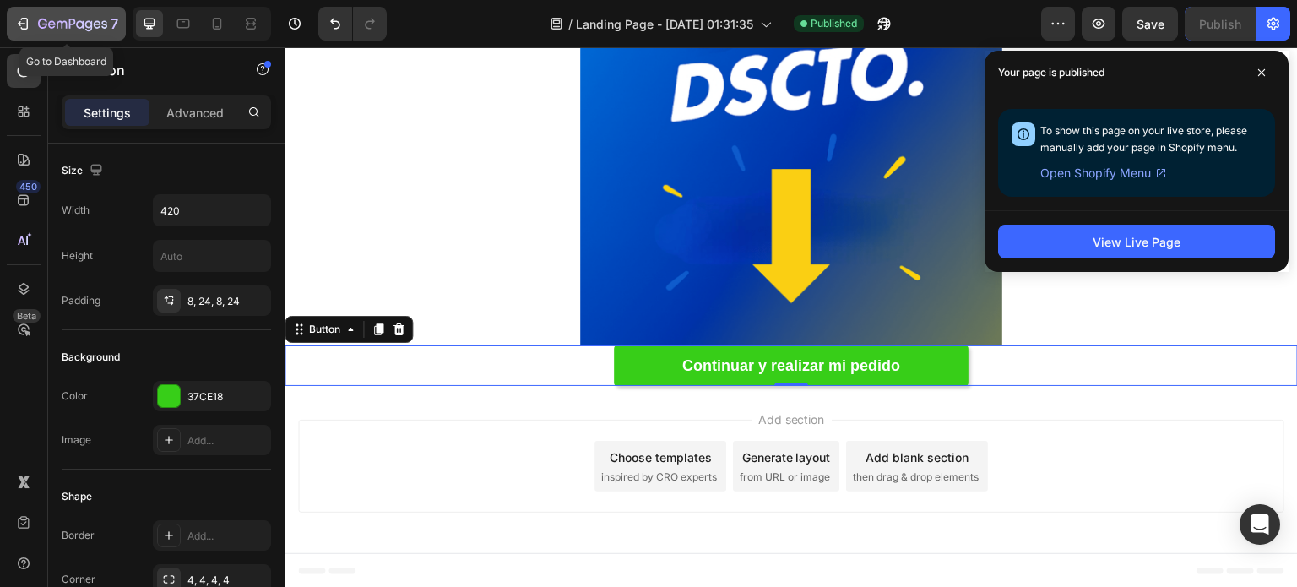
click at [28, 16] on icon "button" at bounding box center [22, 23] width 17 height 17
